Goal: Information Seeking & Learning: Learn about a topic

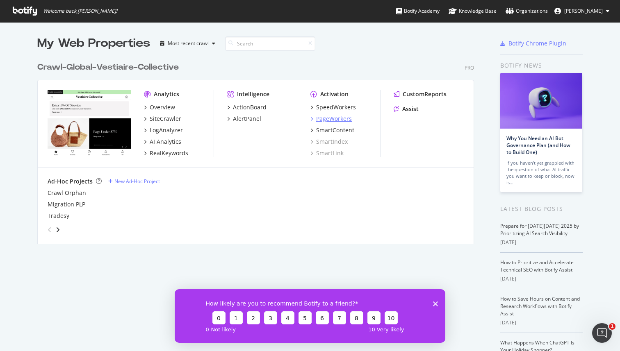
click at [341, 117] on div "PageWorkers" at bounding box center [334, 119] width 36 height 8
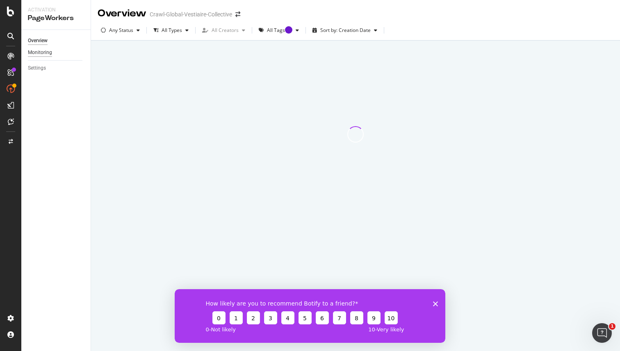
click at [44, 53] on div "Monitoring" at bounding box center [40, 52] width 24 height 9
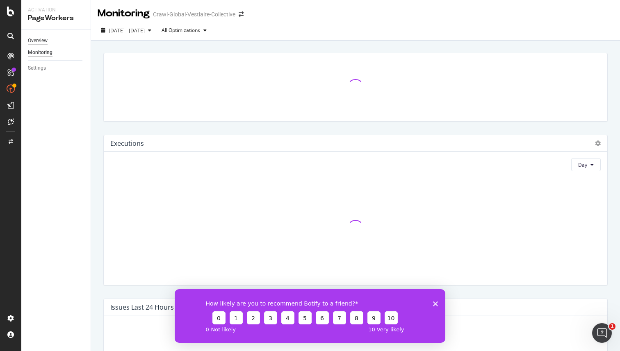
click at [47, 39] on div "Overview" at bounding box center [38, 40] width 20 height 9
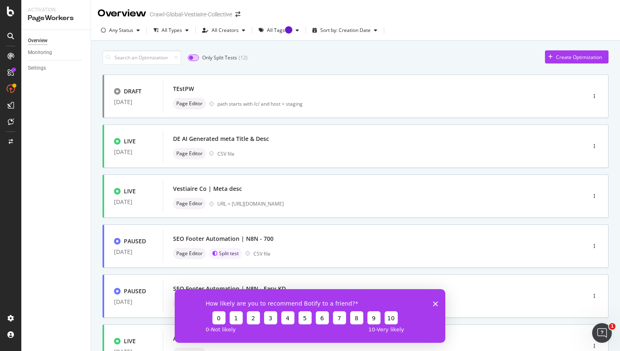
click at [194, 55] on input "checkbox" at bounding box center [193, 58] width 11 height 7
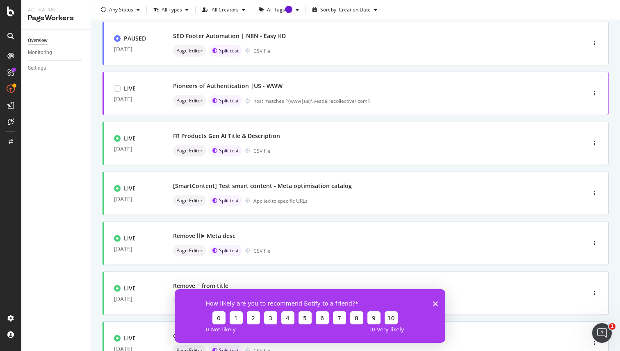
scroll to position [105, 0]
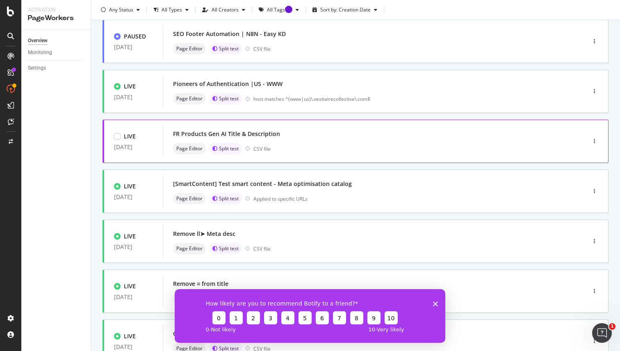
click at [314, 140] on div "FR Products Gen AI Title & Description Page Editor Split test CSV file" at bounding box center [362, 141] width 378 height 26
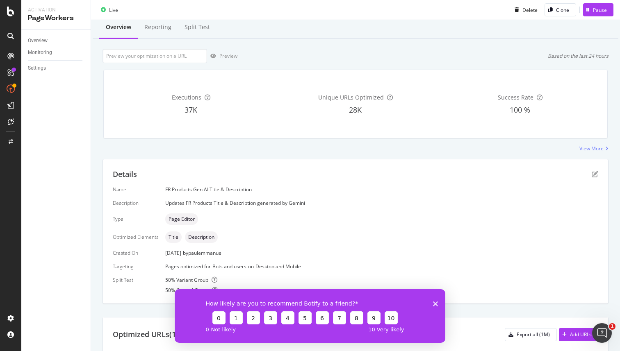
scroll to position [30, 0]
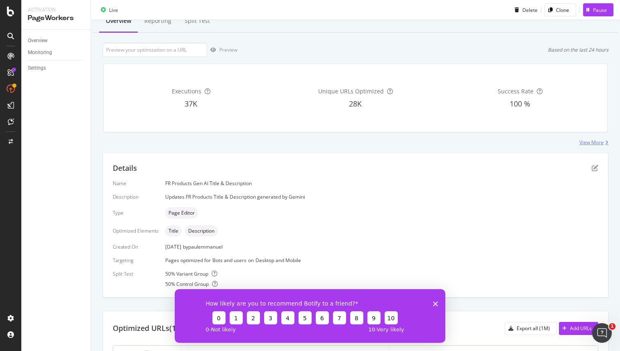
click at [585, 145] on div "View More" at bounding box center [591, 142] width 24 height 7
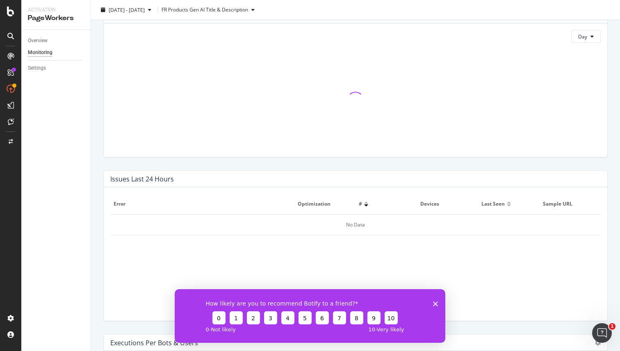
scroll to position [195, 0]
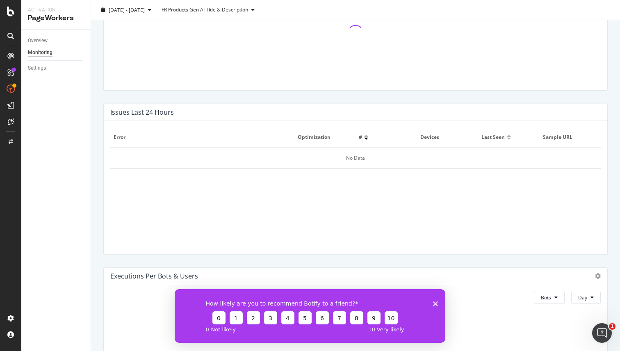
click at [435, 301] on icon "Close survey" at bounding box center [435, 303] width 5 height 5
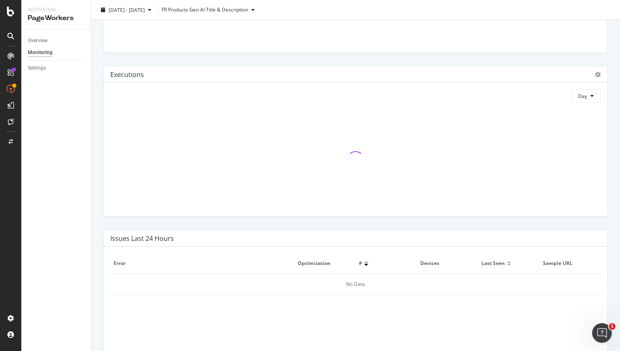
scroll to position [0, 0]
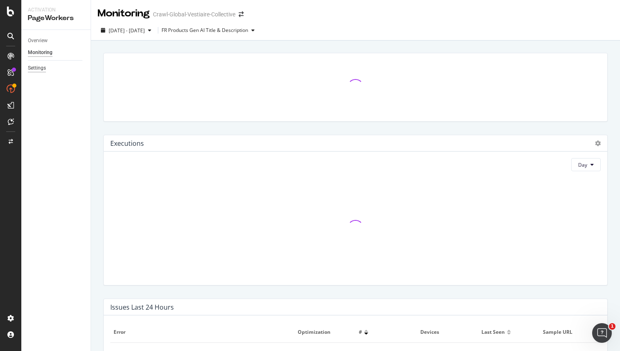
click at [37, 67] on div "Settings" at bounding box center [37, 68] width 18 height 9
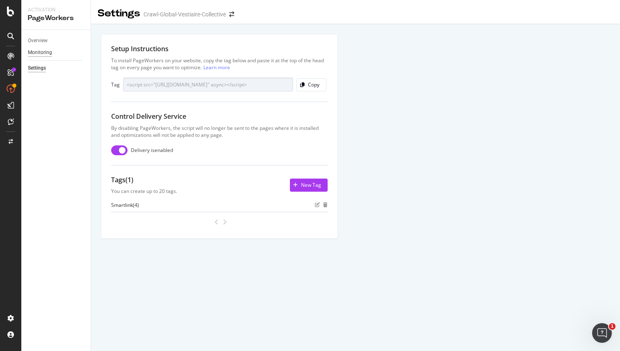
click at [48, 53] on div "Monitoring" at bounding box center [40, 52] width 24 height 9
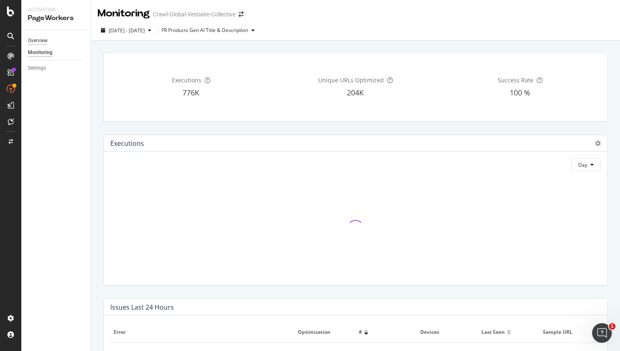
click at [45, 42] on div "Overview" at bounding box center [38, 40] width 20 height 9
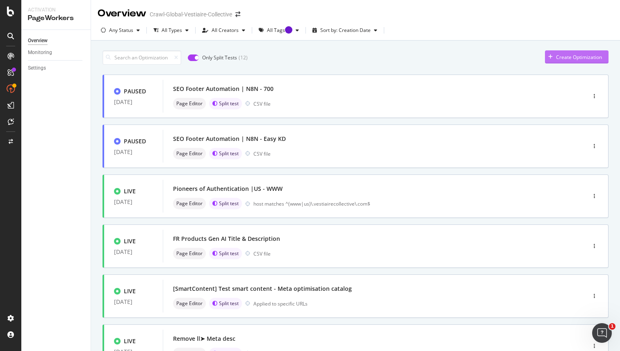
click at [592, 57] on div "Create Optimization" at bounding box center [579, 57] width 46 height 7
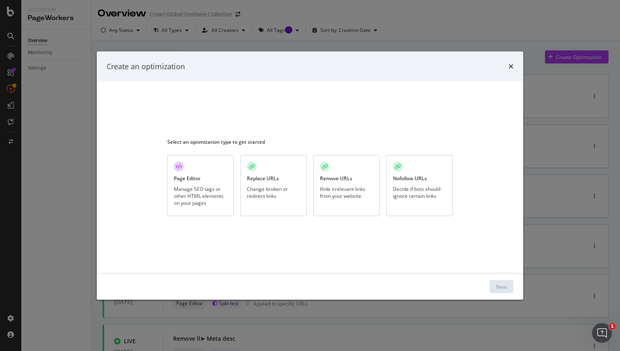
click at [207, 207] on div "Page Editor Manage SEO tags or other HTML elements on your pages" at bounding box center [200, 185] width 66 height 61
click at [502, 282] on div "Next" at bounding box center [501, 287] width 11 height 12
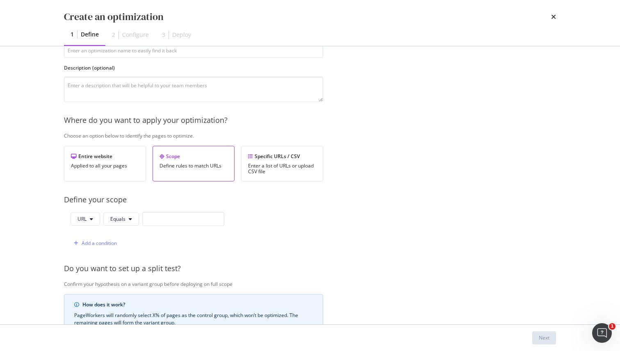
scroll to position [61, 0]
click at [287, 144] on div "Specific URLs / CSV Enter a list of URLs or upload CSV file" at bounding box center [282, 162] width 82 height 36
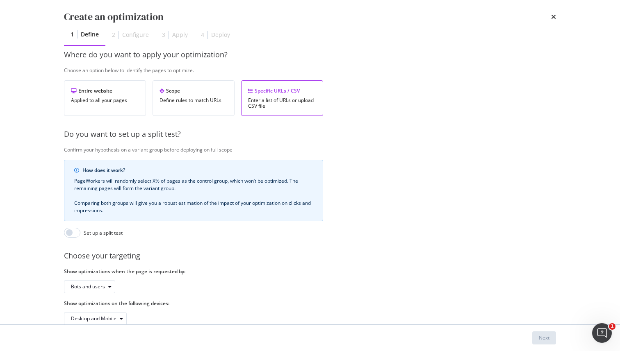
scroll to position [142, 0]
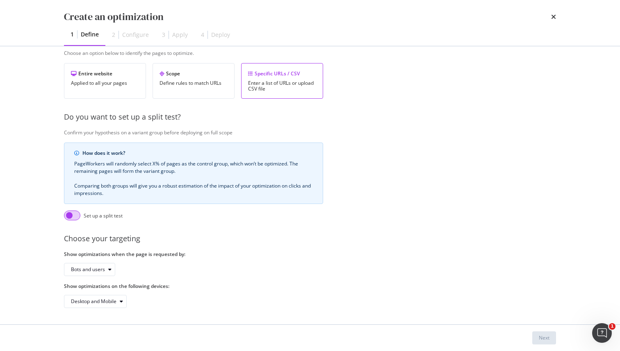
click at [72, 215] on input "modal" at bounding box center [72, 216] width 16 height 10
checkbox input "true"
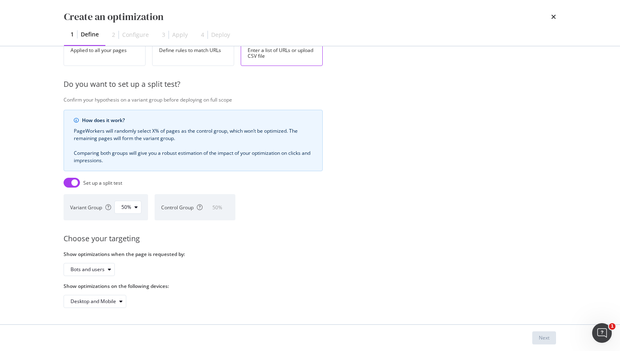
scroll to position [0, 0]
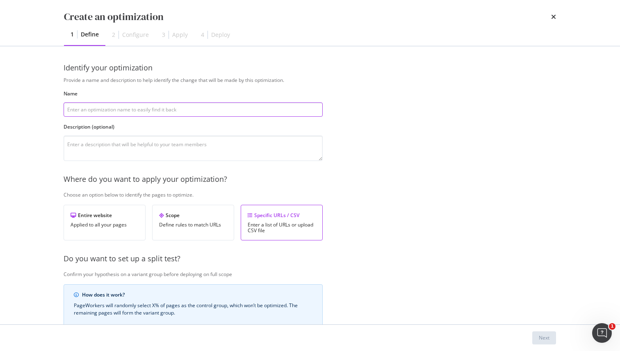
click at [172, 111] on input "modal" at bounding box center [193, 109] width 259 height 14
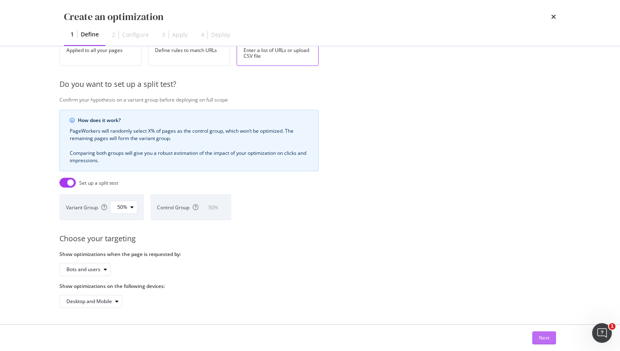
type input "test title"
click at [543, 335] on div "Next" at bounding box center [544, 338] width 11 height 7
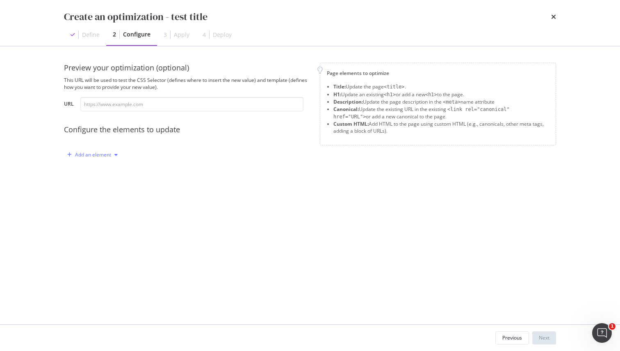
click at [115, 154] on icon "modal" at bounding box center [115, 154] width 3 height 5
click at [127, 152] on div "Add an element" at bounding box center [187, 154] width 246 height 13
click at [124, 107] on input "modal" at bounding box center [191, 104] width 223 height 14
click at [94, 37] on div "Define" at bounding box center [91, 35] width 18 height 8
click at [100, 152] on div "Add an element" at bounding box center [93, 154] width 36 height 5
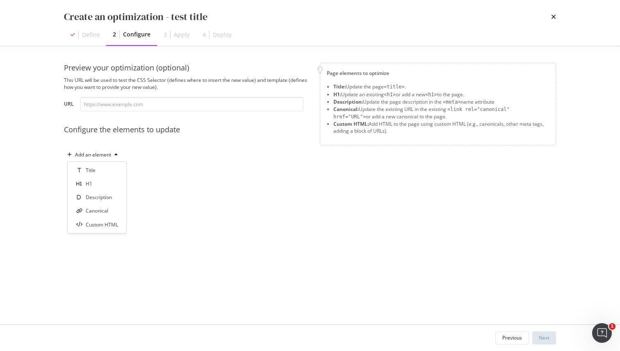
click at [164, 157] on div "Add an element" at bounding box center [187, 154] width 246 height 13
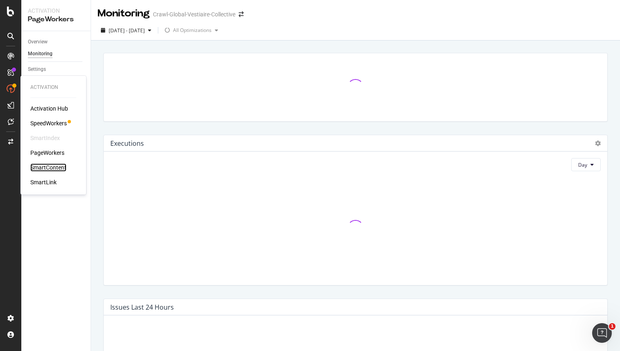
click at [46, 166] on div "SmartContent" at bounding box center [48, 168] width 36 height 8
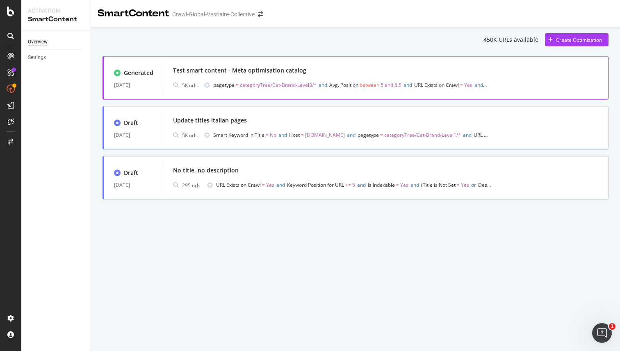
click at [535, 85] on div "5K urls pagetype = categoryTree/Cat-Brand-Level3/* and Avg. Position between 5 …" at bounding box center [385, 85] width 425 height 11
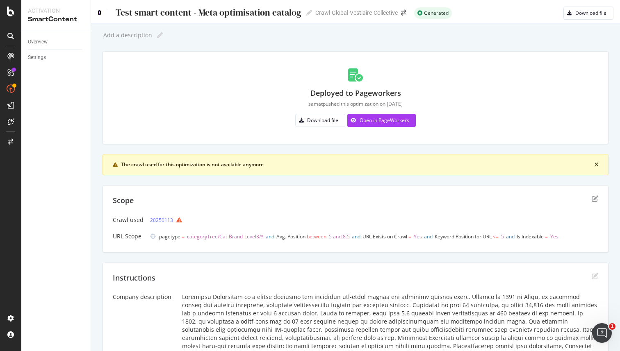
click at [100, 11] on icon at bounding box center [100, 13] width 4 height 6
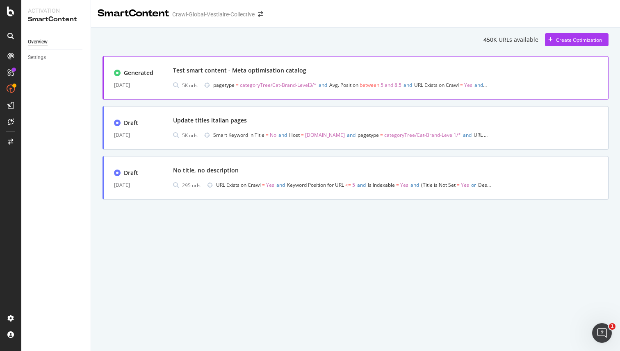
click at [531, 83] on div "5K urls pagetype = categoryTree/Cat-Brand-Level3/* and Avg. Position between 5 …" at bounding box center [385, 85] width 425 height 11
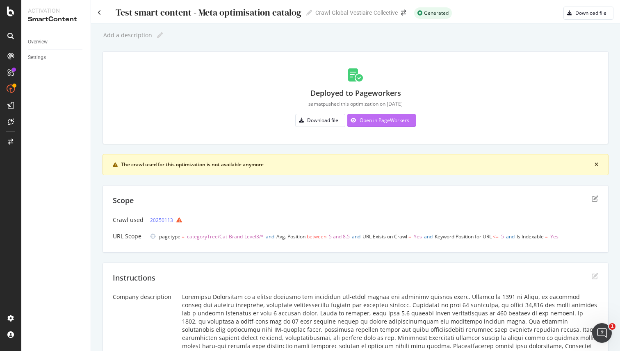
click at [398, 126] on div "Open in PageWorkers" at bounding box center [378, 120] width 62 height 12
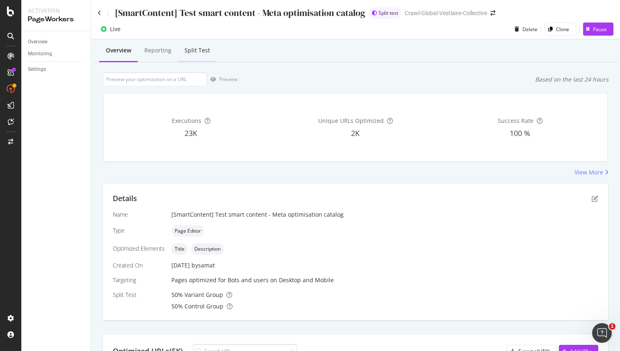
click at [198, 50] on div "Split Test" at bounding box center [196, 50] width 25 height 8
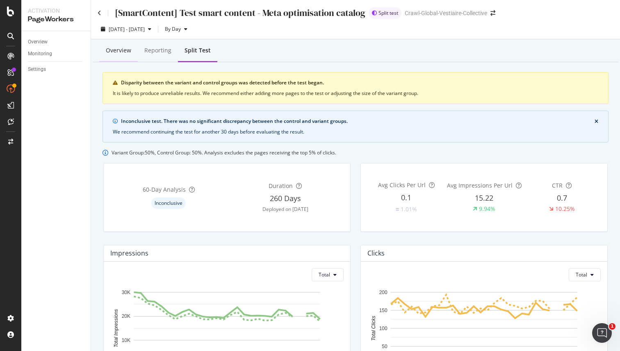
click at [108, 51] on div "Overview" at bounding box center [118, 50] width 25 height 8
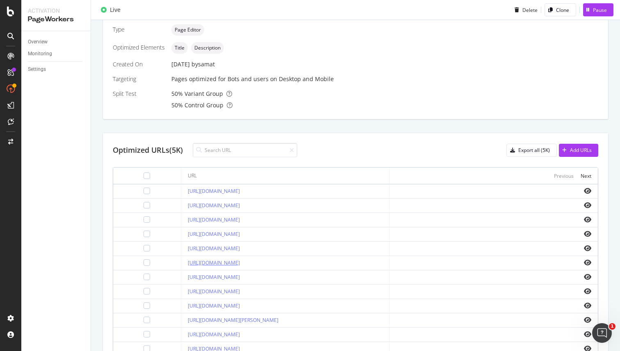
scroll to position [200, 0]
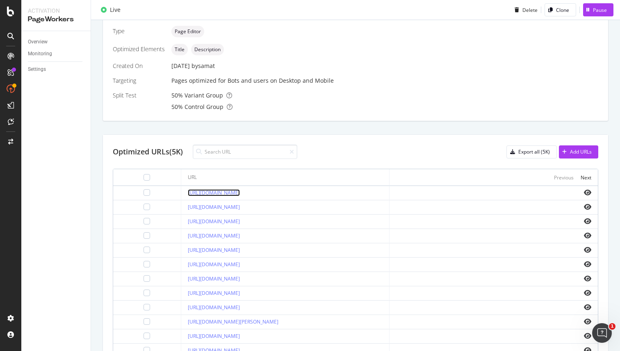
click at [240, 192] on link "[URL][DOMAIN_NAME]" at bounding box center [214, 192] width 52 height 7
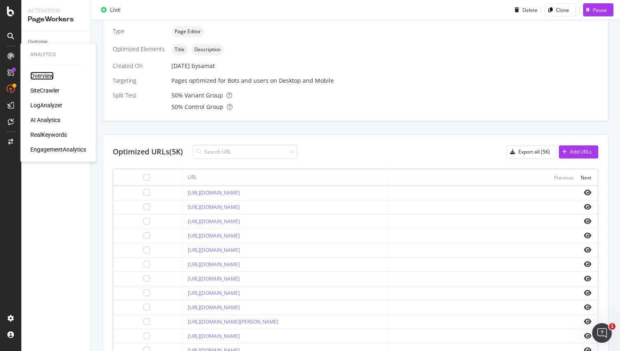
click at [35, 73] on div "Overview" at bounding box center [41, 76] width 23 height 8
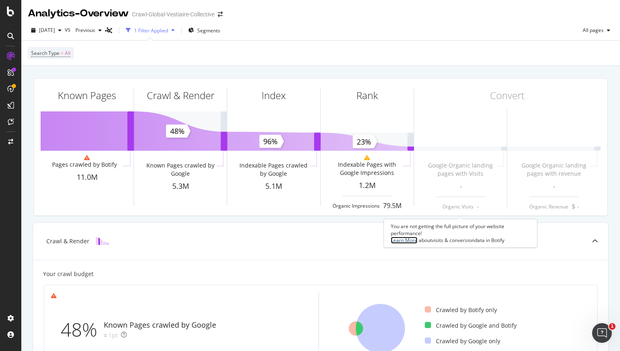
click at [416, 241] on link "Learn More" at bounding box center [404, 240] width 27 height 7
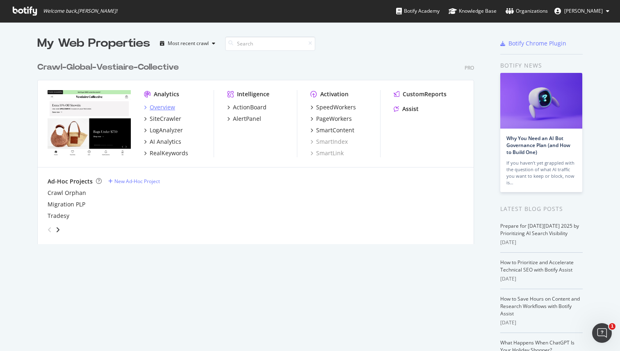
click at [160, 106] on div "Overview" at bounding box center [162, 107] width 25 height 8
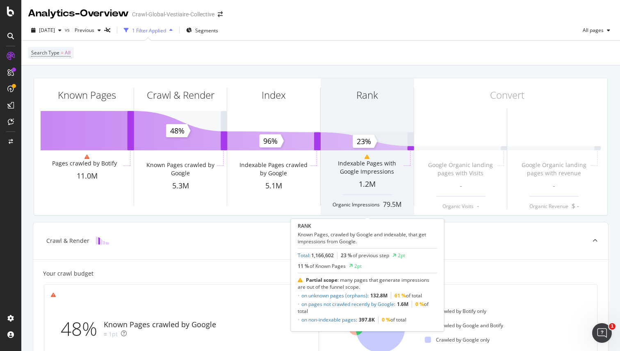
click at [373, 110] on div "Rank" at bounding box center [367, 109] width 93 height 63
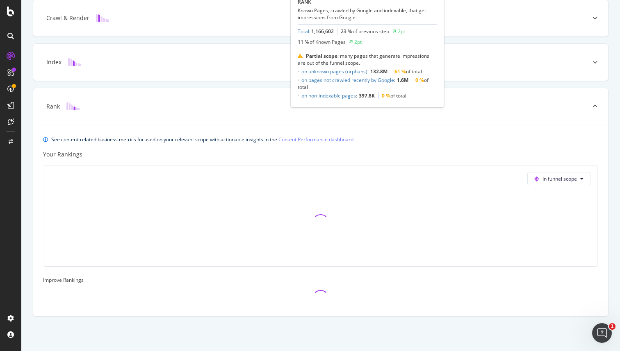
scroll to position [224, 0]
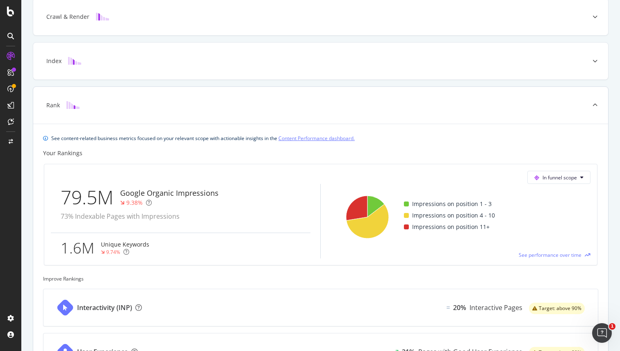
click at [264, 196] on div "79.5M Google Organic Impressions 9.38% 73% Indexable Pages with Impressions" at bounding box center [180, 208] width 259 height 49
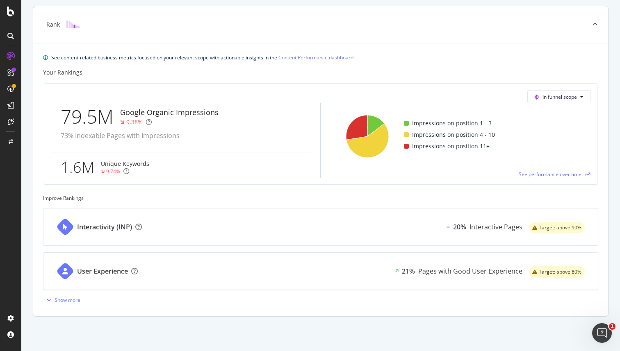
scroll to position [306, 0]
click at [69, 295] on div "Show more" at bounding box center [61, 299] width 37 height 12
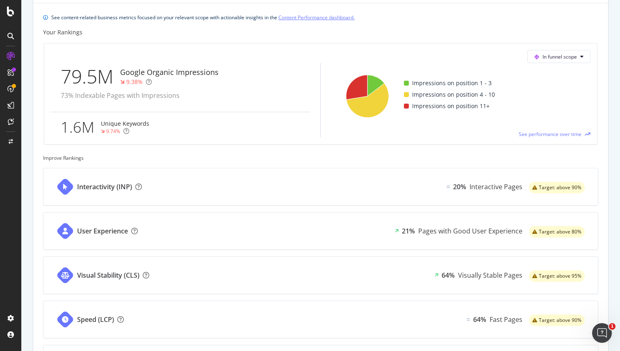
scroll to position [335, 0]
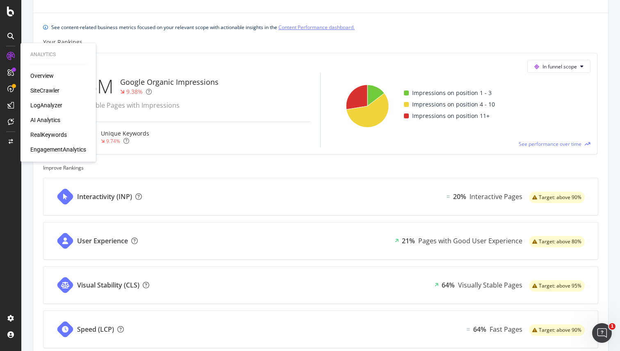
click at [14, 57] on icon at bounding box center [11, 56] width 8 height 8
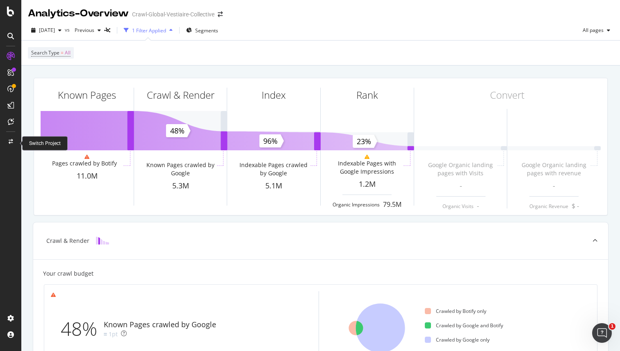
click at [11, 145] on div at bounding box center [11, 141] width 20 height 13
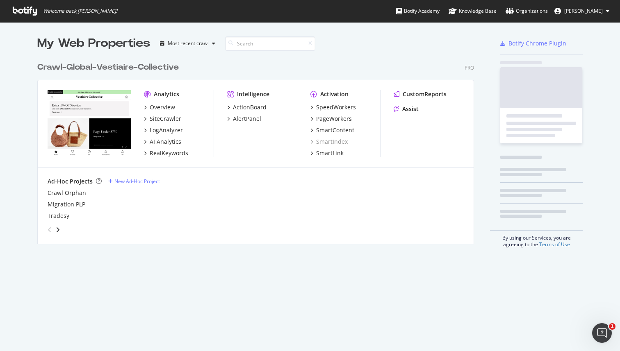
scroll to position [351, 620]
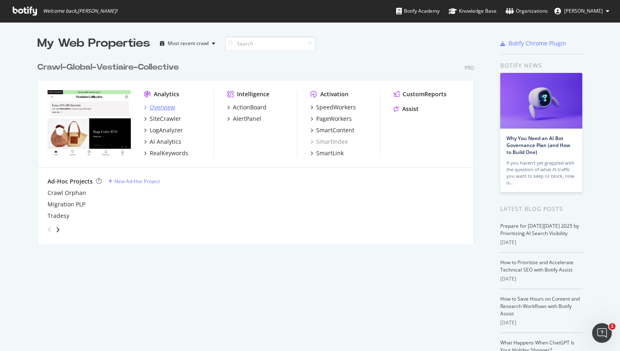
click at [158, 106] on div "Overview" at bounding box center [162, 107] width 25 height 8
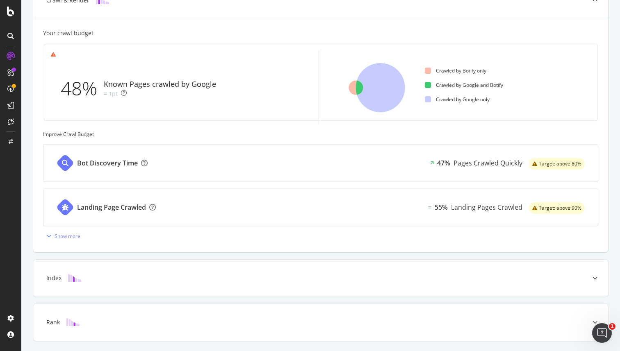
scroll to position [266, 0]
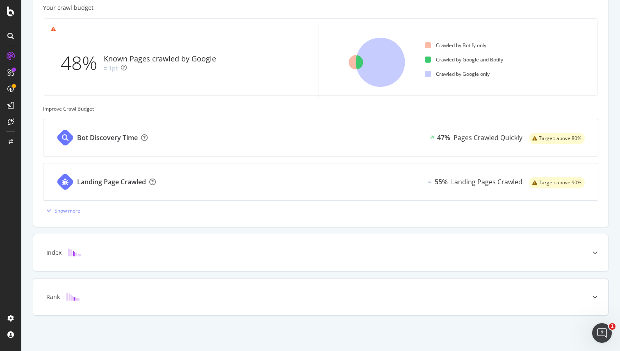
click at [122, 311] on div "Rank" at bounding box center [320, 297] width 575 height 37
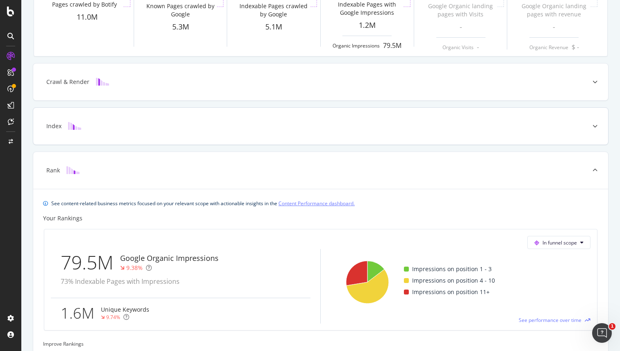
click at [136, 130] on div "Index" at bounding box center [320, 126] width 575 height 37
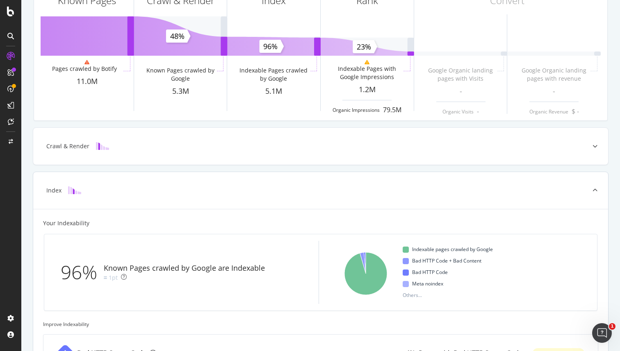
scroll to position [77, 0]
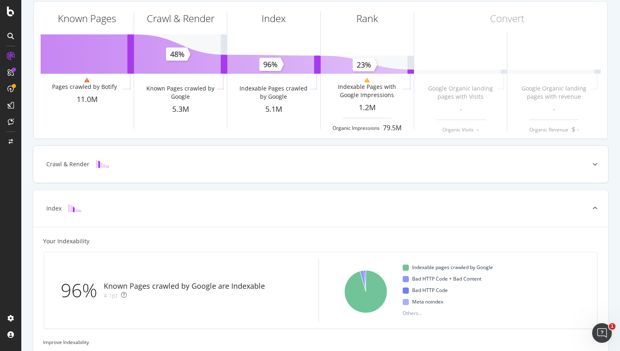
click at [194, 169] on div "Crawl & Render" at bounding box center [320, 164] width 575 height 37
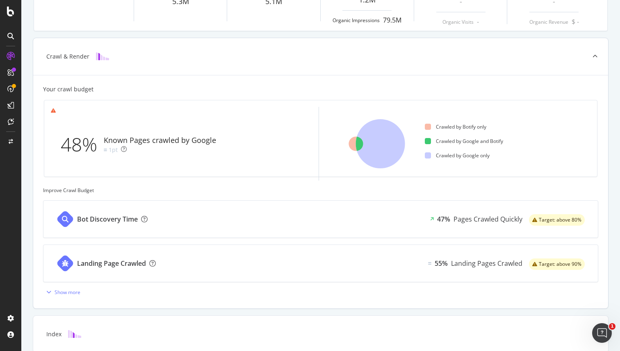
scroll to position [266, 0]
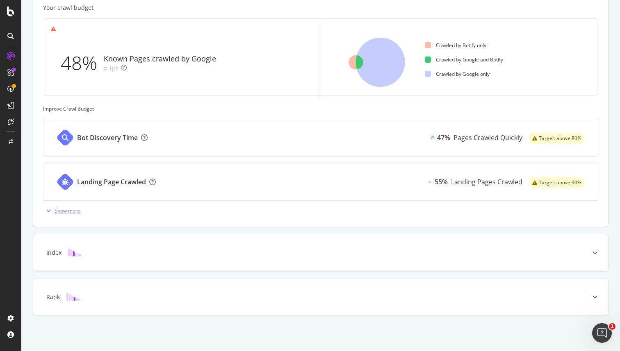
click at [74, 208] on div "Show more" at bounding box center [68, 210] width 26 height 7
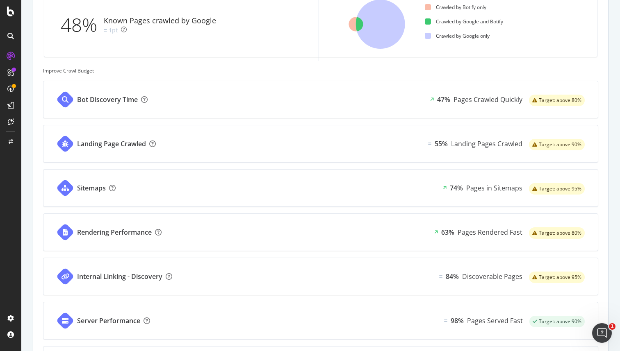
scroll to position [300, 0]
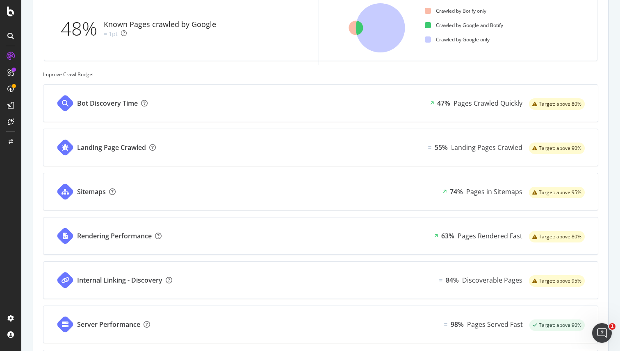
click at [212, 149] on div "Landing Page Crawled 55% Landing Pages Crawled Target: above 90%" at bounding box center [320, 147] width 554 height 37
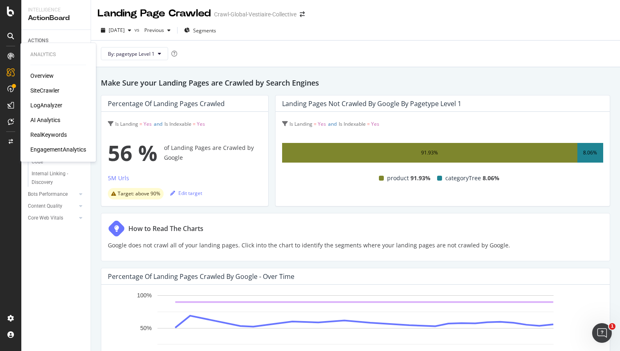
click at [46, 135] on div "RealKeywords" at bounding box center [48, 135] width 36 height 8
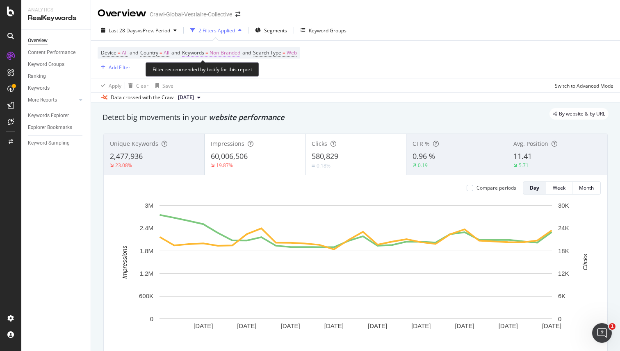
click at [230, 54] on span "Non-Branded" at bounding box center [224, 52] width 31 height 11
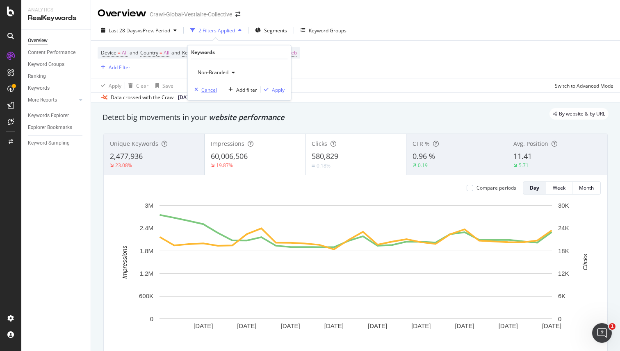
click at [209, 88] on div "Cancel" at bounding box center [209, 89] width 16 height 7
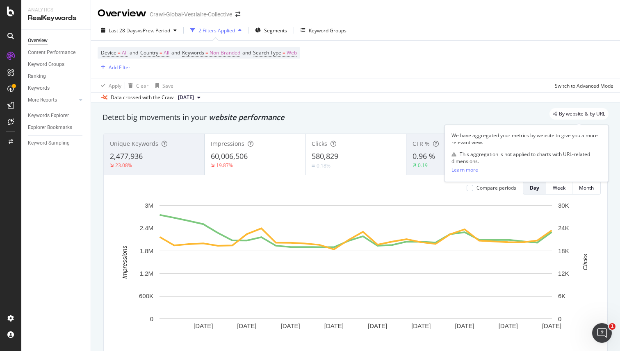
click at [576, 116] on span "By website & by URL" at bounding box center [582, 114] width 46 height 5
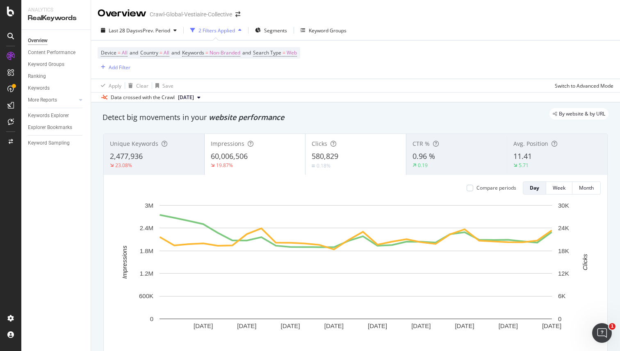
click at [399, 76] on div "Device = All and Country = All and Keywords = Non-Branded and Search Type = Web…" at bounding box center [356, 60] width 516 height 38
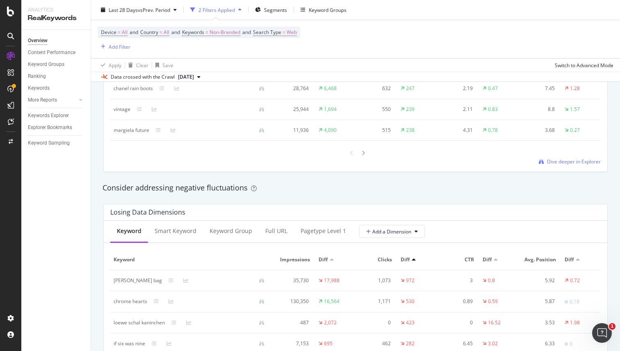
scroll to position [957, 0]
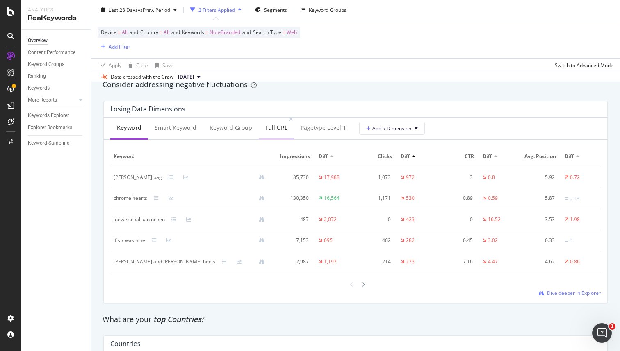
click at [273, 130] on div "Full URL" at bounding box center [276, 128] width 22 height 8
click at [388, 127] on span "Add a Dimension" at bounding box center [388, 128] width 45 height 7
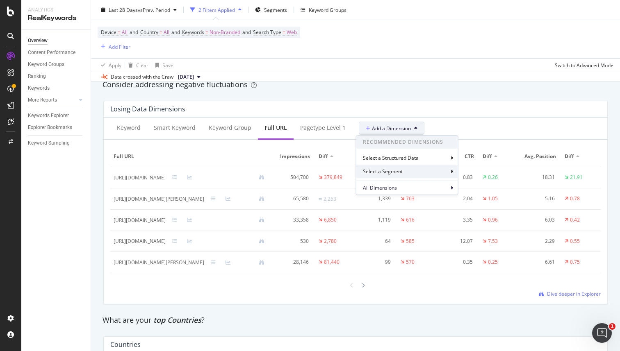
click at [380, 170] on div "Select a Segment" at bounding box center [383, 171] width 41 height 7
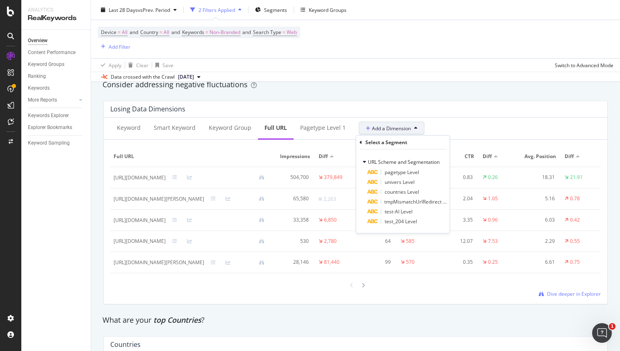
click at [395, 128] on span "Add a Dimension" at bounding box center [388, 128] width 45 height 7
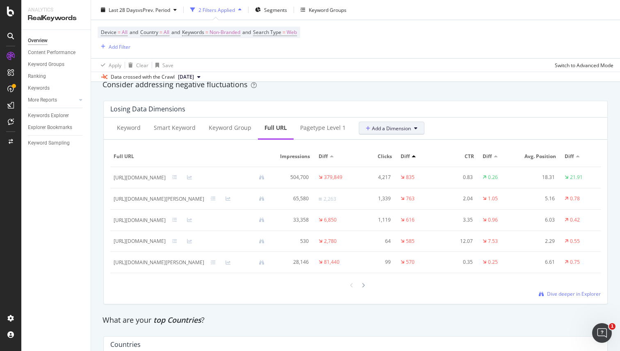
click at [395, 128] on span "Add a Dimension" at bounding box center [388, 128] width 45 height 7
click at [428, 98] on div "Losing Data Dimensions Keyword Smart Keyword Keyword Group Full URL pagetype Le…" at bounding box center [355, 202] width 514 height 217
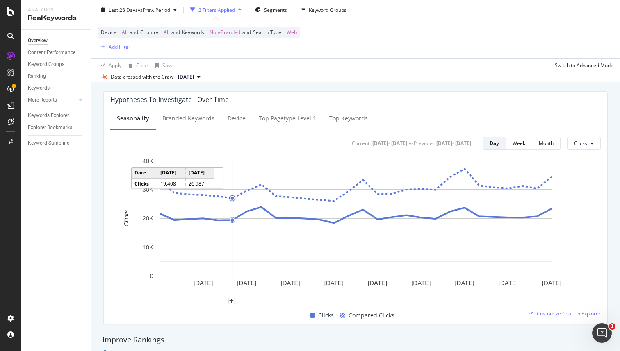
scroll to position [306, 0]
click at [583, 147] on span "Clicks" at bounding box center [580, 144] width 13 height 7
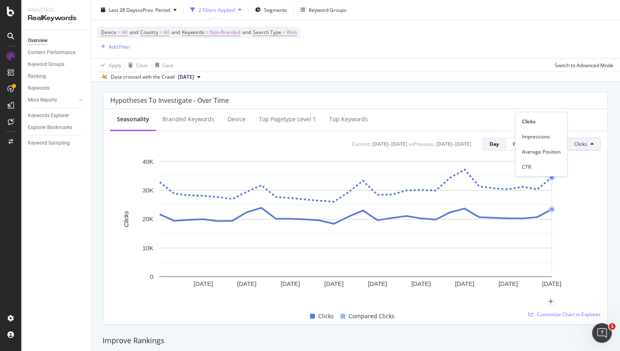
click at [580, 175] on rect "A chart." at bounding box center [355, 229] width 490 height 145
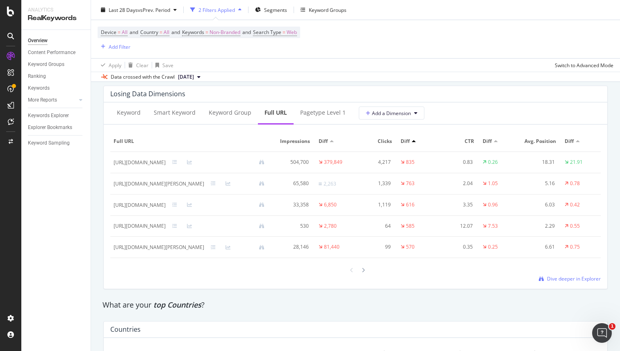
scroll to position [970, 0]
click at [325, 114] on div "pagetype Level 1" at bounding box center [323, 115] width 46 height 8
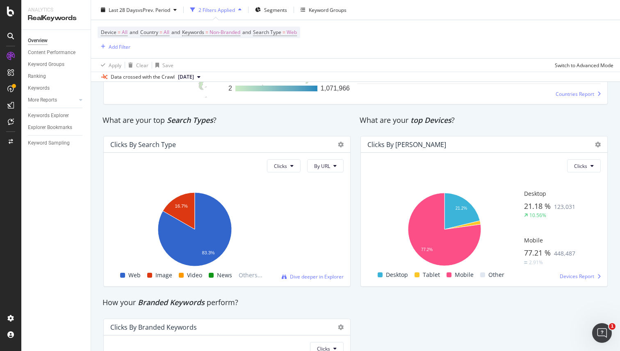
scroll to position [1338, 0]
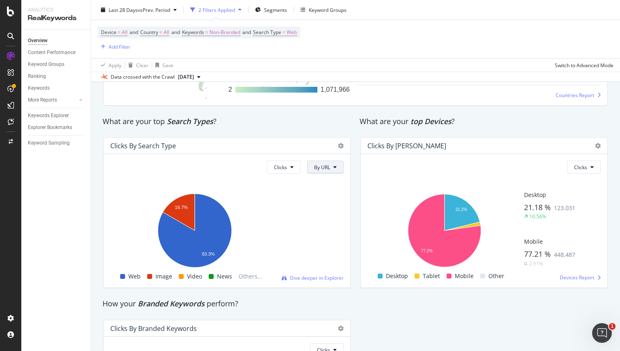
click at [328, 166] on span "By URL" at bounding box center [322, 167] width 16 height 7
click at [321, 198] on span "By website" at bounding box center [326, 199] width 25 height 7
click at [44, 75] on div "Ranking" at bounding box center [37, 76] width 18 height 9
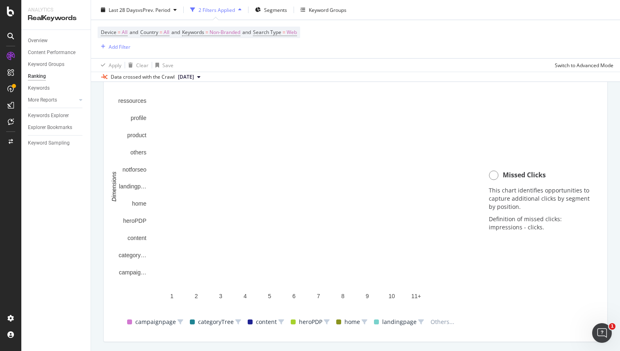
scroll to position [607, 0]
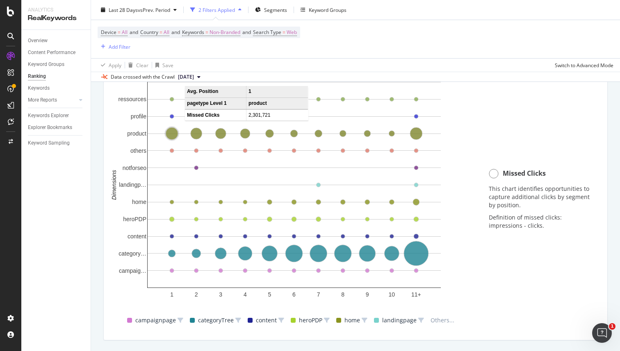
click at [175, 134] on circle "A chart." at bounding box center [172, 133] width 12 height 12
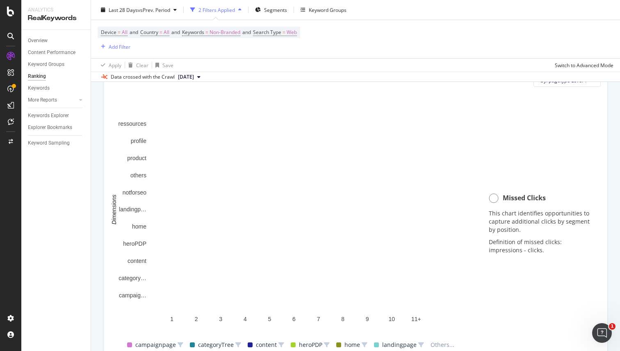
scroll to position [578, 0]
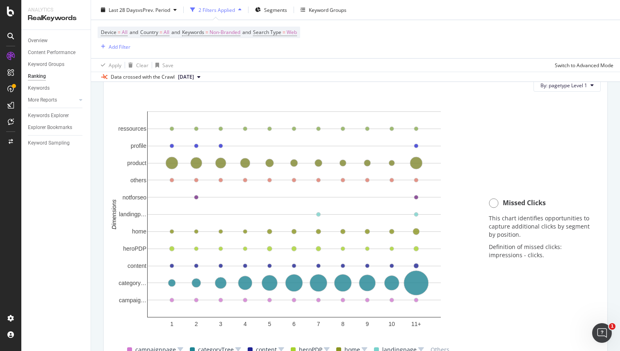
click at [495, 204] on circle at bounding box center [493, 203] width 9 height 9
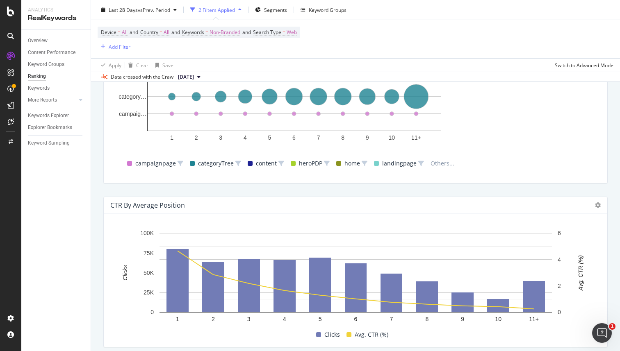
scroll to position [796, 0]
